Goal: Complete application form: Complete application form

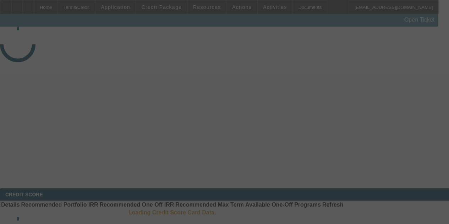
select select "3"
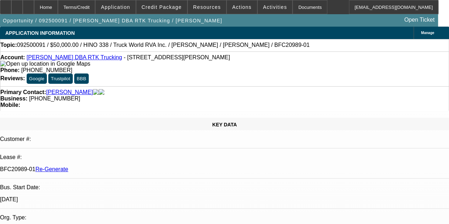
select select "0"
select select "6"
click at [156, 4] on span "Credit Package" at bounding box center [162, 7] width 40 height 6
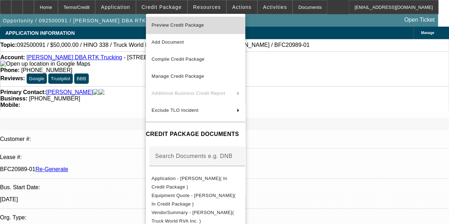
click at [167, 24] on span "Preview Credit Package" at bounding box center [178, 24] width 53 height 5
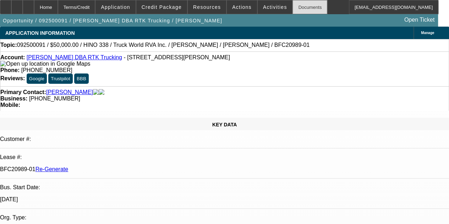
click at [295, 6] on div "Documents" at bounding box center [309, 7] width 35 height 14
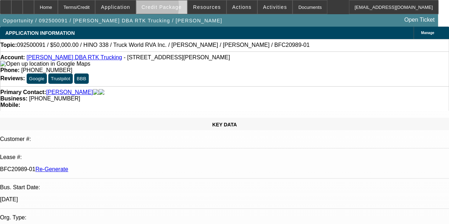
click at [154, 8] on span "Credit Package" at bounding box center [162, 7] width 40 height 6
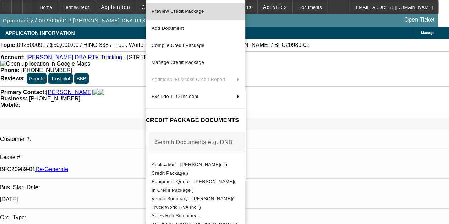
click at [191, 12] on span "Preview Credit Package" at bounding box center [178, 11] width 53 height 5
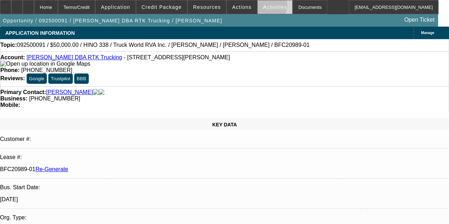
click at [263, 6] on span "Activities" at bounding box center [275, 7] width 24 height 6
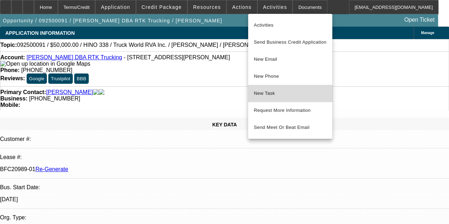
click at [262, 97] on span "New Task" at bounding box center [290, 93] width 73 height 9
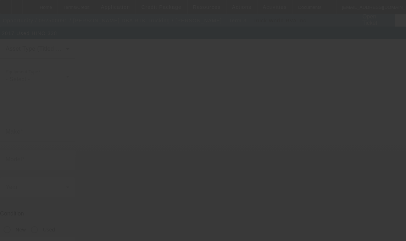
click at [139, 111] on div at bounding box center [203, 120] width 406 height 241
type input "5PVNV8JJ7H4S50367"
type input "Hino"
type input "338"
radio input "true"
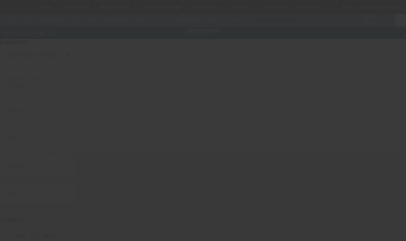
type input "430 MORNINGMIST DR"
type input "MOORE"
type input "29369"
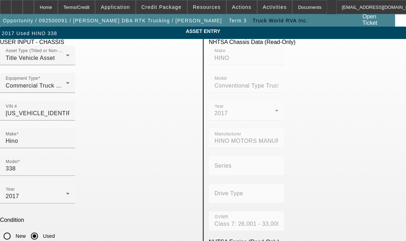
click at [139, 111] on div at bounding box center [203, 120] width 406 height 241
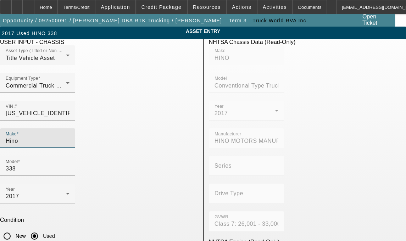
drag, startPoint x: 60, startPoint y: 127, endPoint x: 61, endPoint y: 122, distance: 5.2
click at [61, 128] on div "Make Hino" at bounding box center [38, 138] width 64 height 20
type input "H"
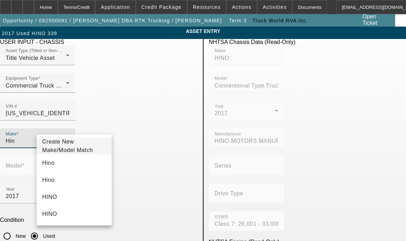
type input "Hino"
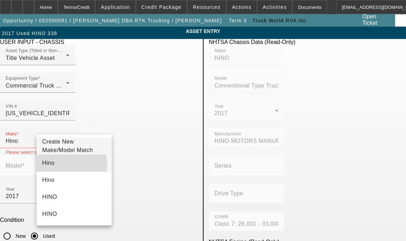
click at [50, 166] on span "Hino" at bounding box center [48, 163] width 12 height 6
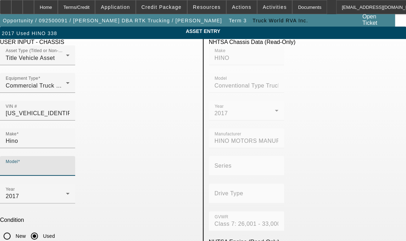
click at [70, 165] on input "Model" at bounding box center [38, 169] width 64 height 9
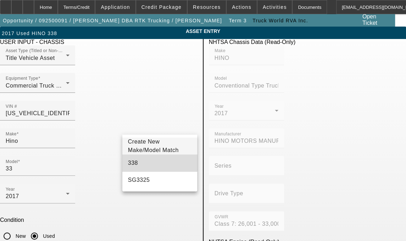
click at [139, 165] on mat-option "338" at bounding box center [159, 163] width 75 height 17
type input "338"
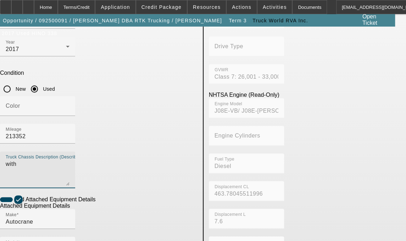
scroll to position [150, 0]
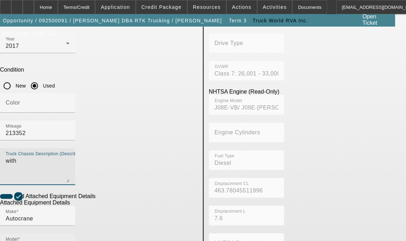
type textarea "with"
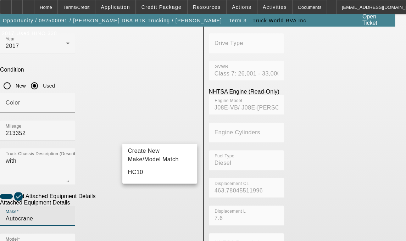
click at [67, 215] on input "Autocrane" at bounding box center [38, 219] width 64 height 9
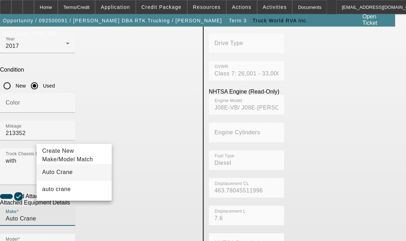
type input "Auto Crane"
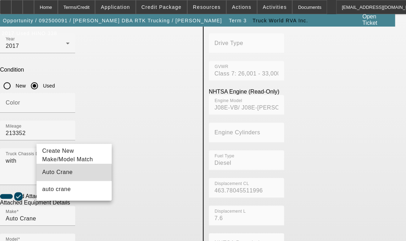
click at [49, 175] on span "Auto Crane" at bounding box center [57, 172] width 31 height 6
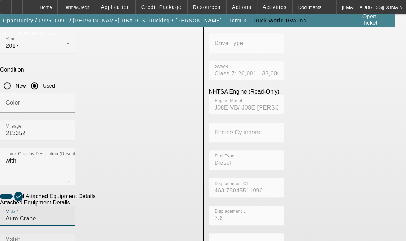
click at [70, 234] on div "Model HC10" at bounding box center [38, 244] width 64 height 20
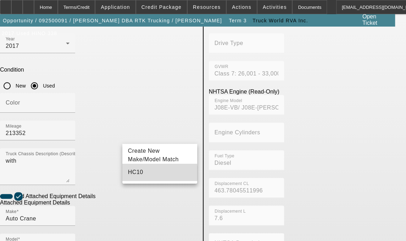
click at [138, 175] on span "HC10" at bounding box center [135, 172] width 15 height 6
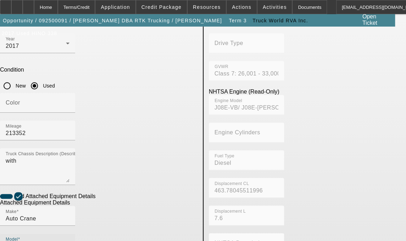
type input "0"
type input "HC10-0416-027"
drag, startPoint x: 93, startPoint y: 230, endPoint x: 29, endPoint y: 213, distance: 66.1
click at [29, 213] on app-asset-collateral-manage "ASSET ENTRY Delete asset USER INPUT - CHASSIS Asset Type (Titled or Non-Titled)…" at bounding box center [203, 152] width 406 height 552
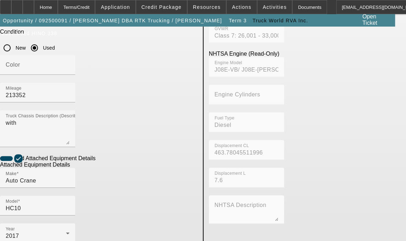
scroll to position [214, 0]
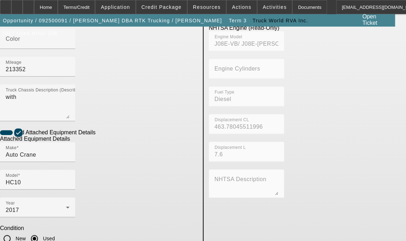
type textarea "includes all accessories, attachments and options"
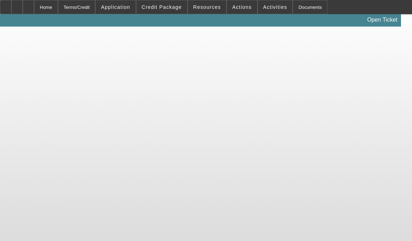
click at [87, 95] on body "Home Terms/Credit Application Credit Package Resources Actions Activities Docum…" at bounding box center [206, 120] width 412 height 241
click at [86, 96] on body "Home Terms/Credit Application Credit Package Resources Actions Activities Docum…" at bounding box center [206, 120] width 412 height 241
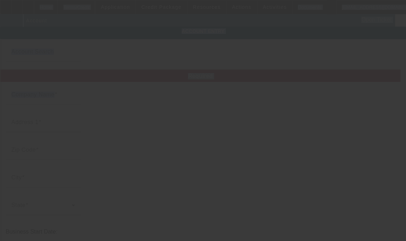
type input "[PERSON_NAME]"
type input "430 Morningmist Dr"
type input "29369"
type input "Moore"
type input "[PHONE_NUMBER]"
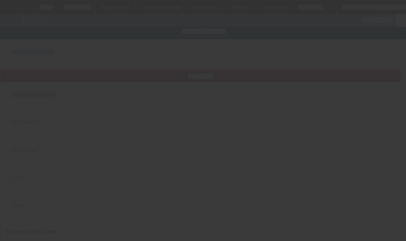
type input "RTK Trucking"
type input "800555269"
type input "Diesel Engine Repair"
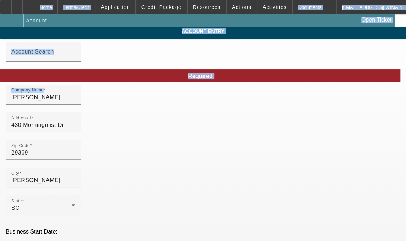
type input "9/4/2025"
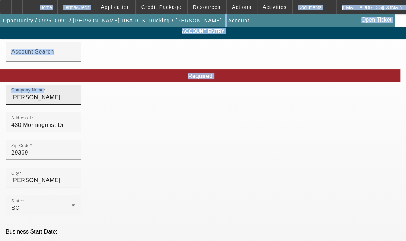
type input "Angela J HomeTerms/Credit DocumentsMAS@beaconfunding.com Open Ticket Account En…"
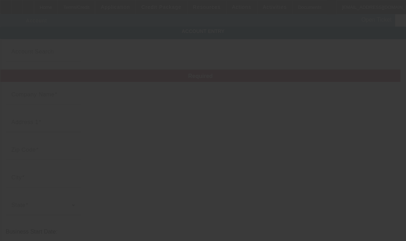
type input "[PERSON_NAME]"
type input "430 Morningmist Dr"
type input "29369"
type input "[PERSON_NAME]"
type input "[PHONE_NUMBER]"
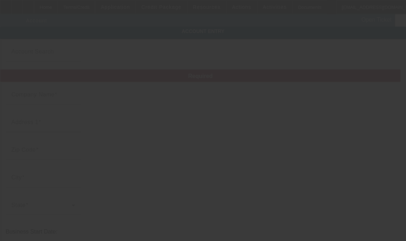
type input "RTK Trucking"
type input "800555269"
type input "Diesel Engine Repair"
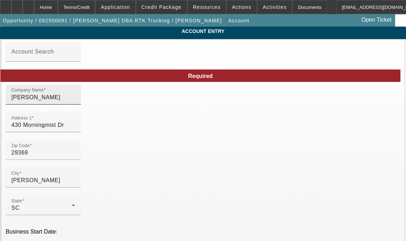
type input "9/4/2025"
click at [61, 102] on input "[PERSON_NAME]" at bounding box center [43, 97] width 64 height 9
type input "[PERSON_NAME]"
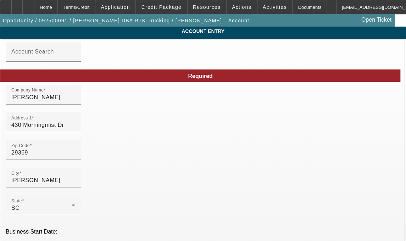
type input "jill.stepp.1420@gmail.com"
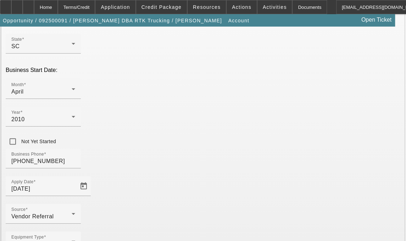
scroll to position [176, 0]
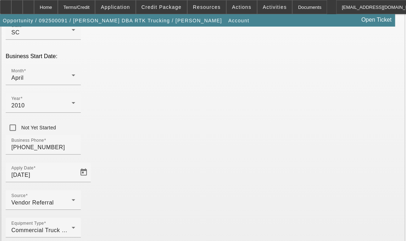
type input "Spartanburg"
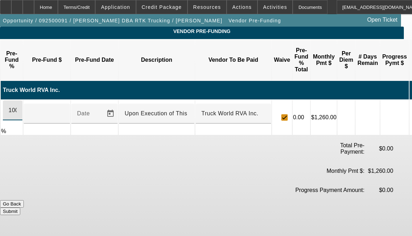
click at [17, 106] on input "100" at bounding box center [13, 110] width 8 height 9
type input "$59,500.00"
click at [20, 208] on button "Submit" at bounding box center [10, 211] width 20 height 7
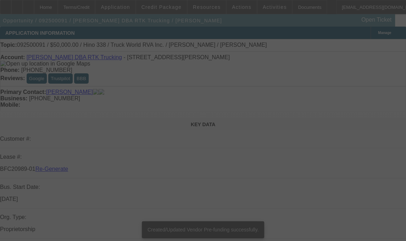
select select "3"
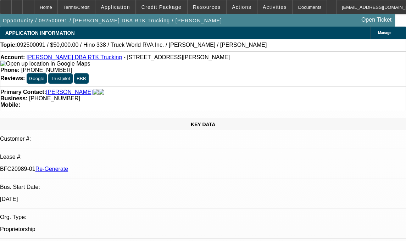
select select "0"
select select "6"
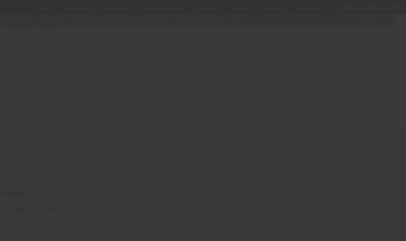
type input "[US_VEHICLE_IDENTIFICATION_NUMBER]"
type input "Hino"
type input "338"
radio input "true"
type textarea "with"
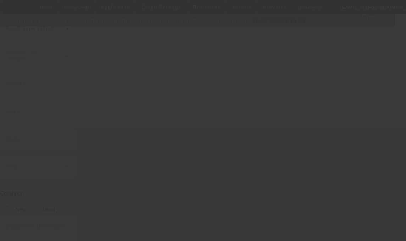
type input "430 MORNINGMIST DR"
type input "[PERSON_NAME]"
type input "29369"
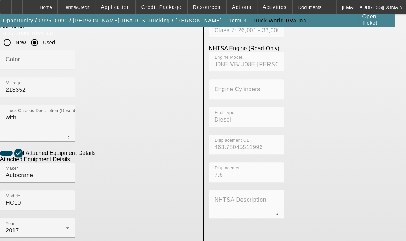
scroll to position [198, 0]
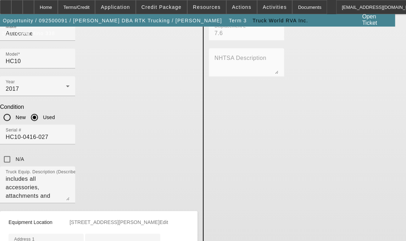
scroll to position [337, 0]
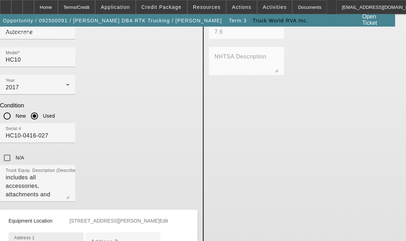
click at [78, 241] on input "430 MORNINGMIST DR" at bounding box center [46, 245] width 64 height 9
type input "430 Morningmist Dr"
type input "[PERSON_NAME]"
type input "S"
type input "29369"
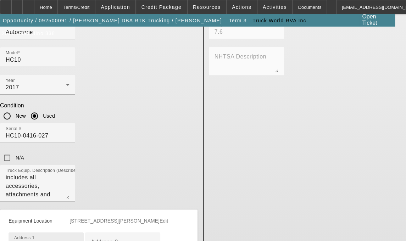
scroll to position [456, 0]
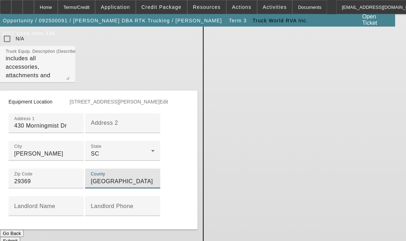
type input "[GEOGRAPHIC_DATA]"
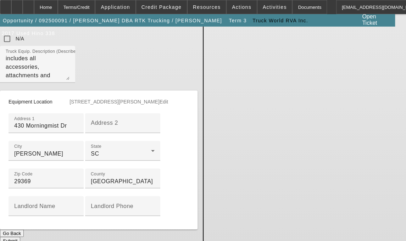
click at [20, 237] on button "Submit" at bounding box center [10, 240] width 20 height 7
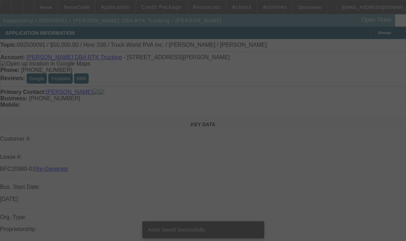
select select "3"
select select "0"
select select "6"
